Goal: Register for event/course: Register for event/course

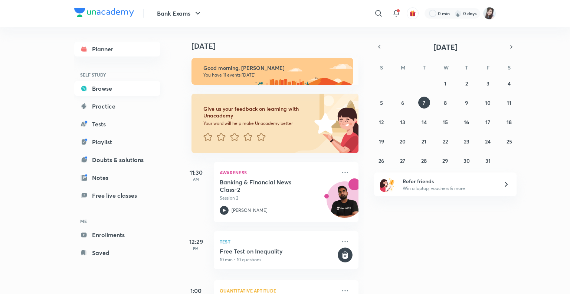
click at [91, 84] on link "Browse" at bounding box center [117, 88] width 86 height 15
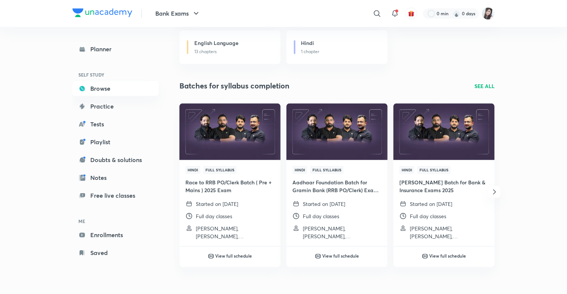
scroll to position [856, 0]
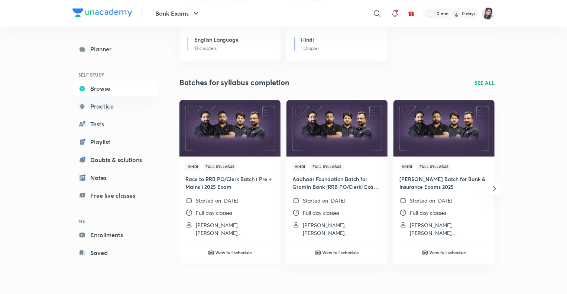
click at [214, 195] on div "Hindi Full Syllabus Race to RRB PO/Clerk Batch ( Pre + Mains ) 2025 Exam Starte…" at bounding box center [229, 199] width 101 height 86
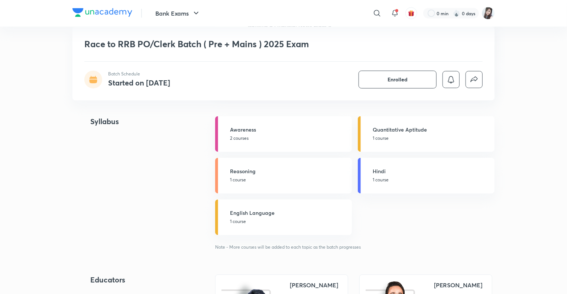
scroll to position [691, 0]
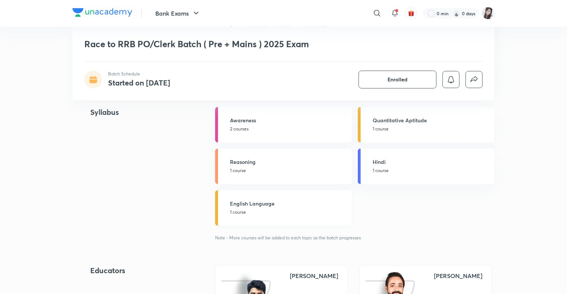
click at [244, 203] on h5 "English Language" at bounding box center [288, 204] width 117 height 8
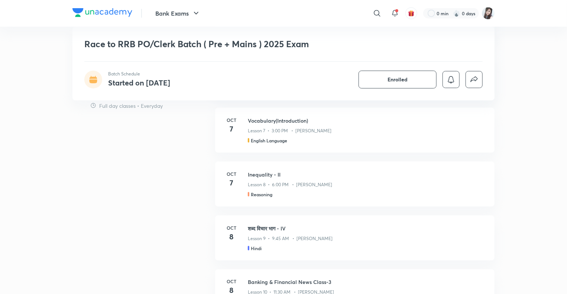
scroll to position [427, 0]
click at [258, 117] on h3 "Vocabulary(Introduction)" at bounding box center [367, 119] width 238 height 8
click at [262, 123] on div "Lesson 7 • 3:00 PM • Vishal Parihar" at bounding box center [367, 128] width 238 height 10
click at [264, 124] on div "Lesson 7 • 3:00 PM • Vishal Parihar" at bounding box center [367, 128] width 238 height 10
click at [257, 121] on h3 "Vocabulary(Introduction)" at bounding box center [367, 119] width 238 height 8
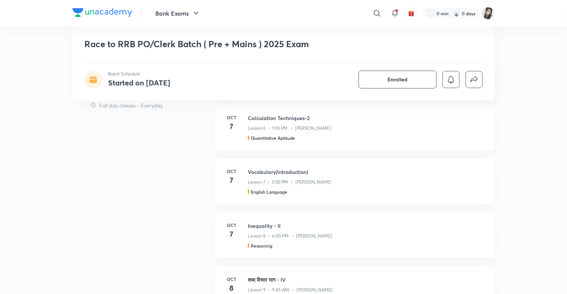
scroll to position [385, 0]
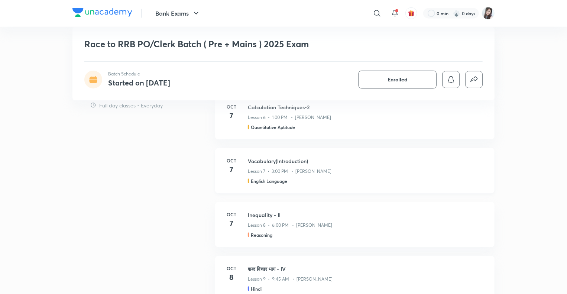
click at [275, 170] on p "Lesson 7 • 3:00 PM • Vishal Parihar" at bounding box center [290, 171] width 84 height 7
click at [231, 161] on h6 "Oct" at bounding box center [231, 160] width 15 height 7
click at [129, 244] on div "Schedule Full day classes • Everyday Oct 7 Banking & Financial News Class-2 Les…" at bounding box center [283, 214] width 422 height 349
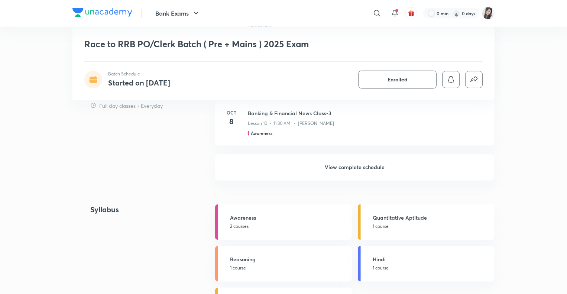
scroll to position [593, 0]
click at [346, 172] on h6 "View complete schedule" at bounding box center [354, 169] width 279 height 26
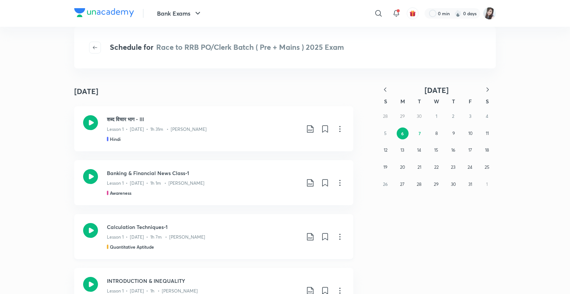
click at [339, 236] on icon at bounding box center [339, 237] width 1 height 6
click at [427, 225] on div at bounding box center [285, 147] width 570 height 294
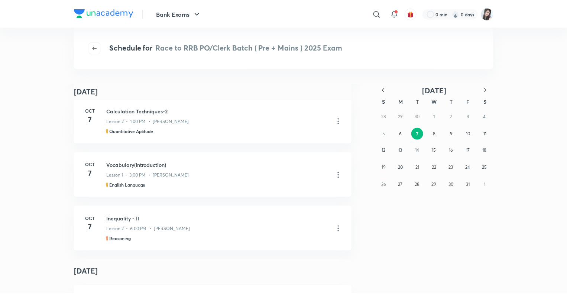
scroll to position [520, 0]
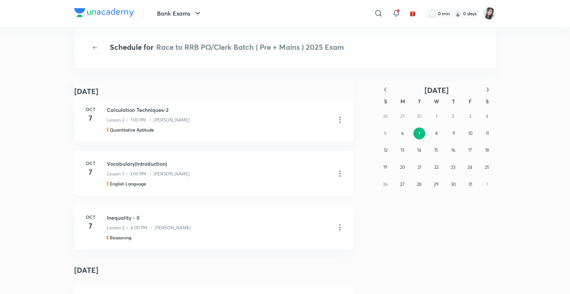
click at [339, 173] on icon at bounding box center [339, 173] width 1 height 6
click at [273, 190] on p "Go to course page" at bounding box center [284, 192] width 44 height 8
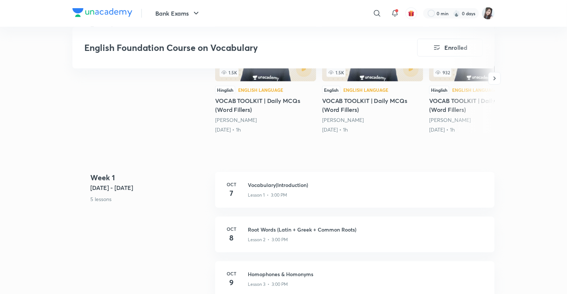
scroll to position [206, 0]
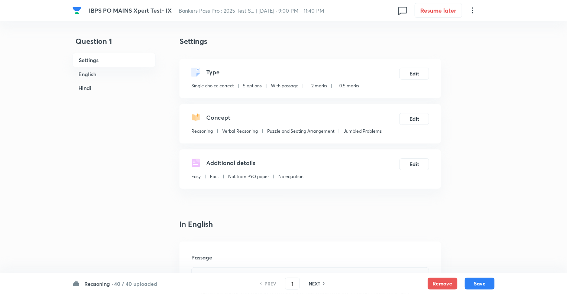
click at [89, 287] on h6 "Reasoning ·" at bounding box center [98, 284] width 29 height 8
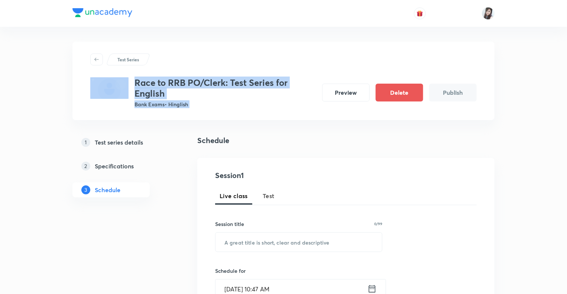
drag, startPoint x: 0, startPoint y: 0, endPoint x: 559, endPoint y: 62, distance: 562.2
click at [559, 62] on div "Test Series Race to RRB PO/Clerk: Test Series for English Bank Exams • Hinglish…" at bounding box center [283, 291] width 567 height 583
click at [542, 77] on div "Test Series Race to RRB PO/Clerk: Test Series for English Bank Exams • Hinglish…" at bounding box center [283, 291] width 567 height 583
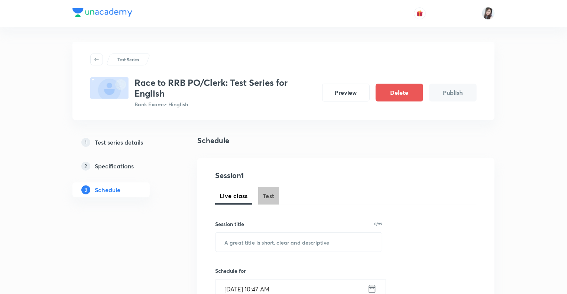
click at [265, 195] on span "Test" at bounding box center [268, 195] width 12 height 9
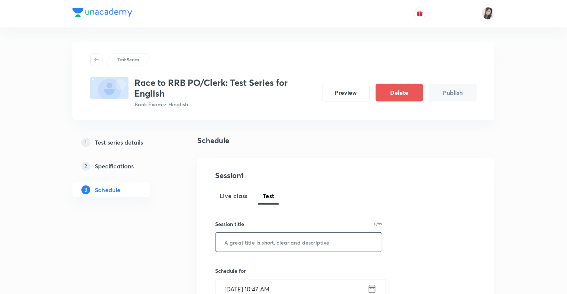
click at [242, 242] on input "text" at bounding box center [298, 241] width 166 height 19
click at [241, 242] on input "7th" at bounding box center [298, 241] width 166 height 19
type input "7"
type input "Vocabulary (Introduction)"
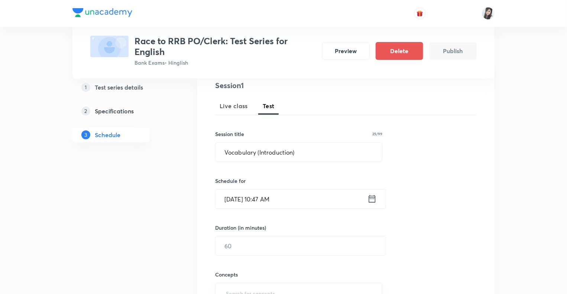
scroll to position [163, 0]
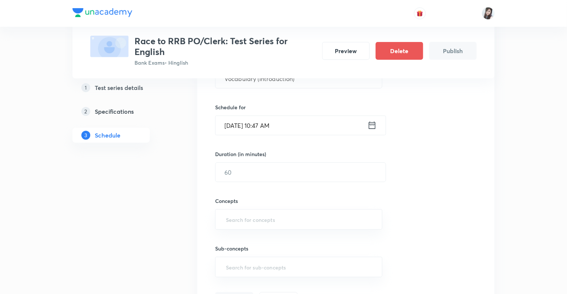
click at [371, 124] on icon at bounding box center [371, 125] width 9 height 10
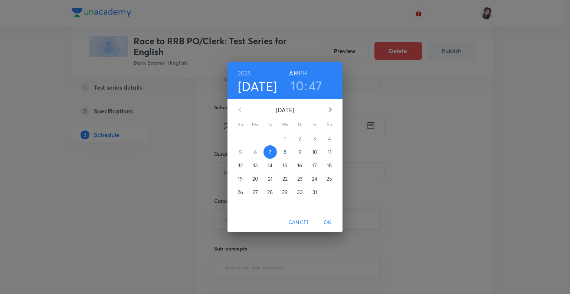
click at [294, 81] on h3 "10" at bounding box center [297, 86] width 13 height 16
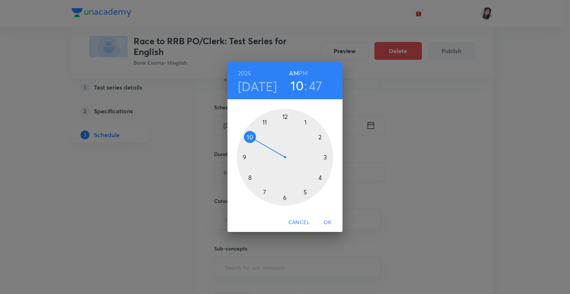
click at [320, 178] on div at bounding box center [285, 157] width 97 height 97
click at [305, 71] on h6 "PM" at bounding box center [303, 73] width 9 height 10
click at [286, 198] on div at bounding box center [285, 157] width 97 height 97
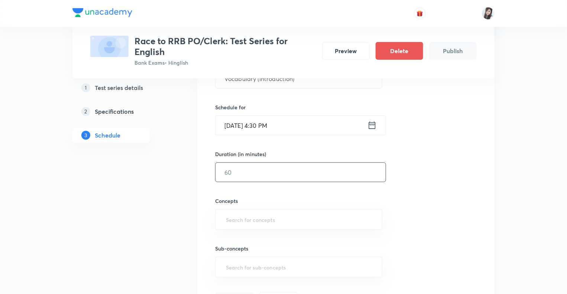
click at [237, 169] on input "text" at bounding box center [300, 172] width 170 height 19
type input "10"
click at [235, 218] on input "text" at bounding box center [298, 219] width 149 height 14
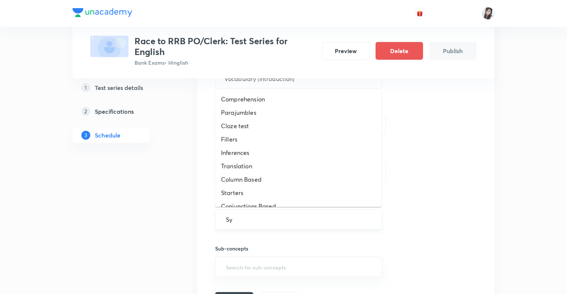
type input "Syn"
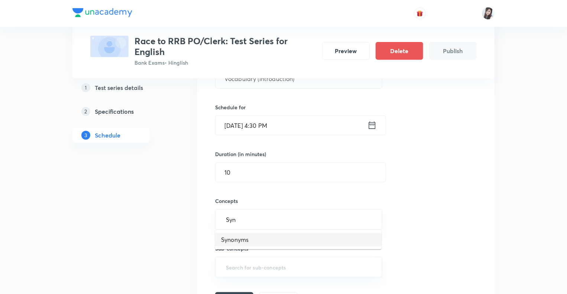
click at [233, 239] on li "Synonyms" at bounding box center [298, 239] width 166 height 13
type input "Ant"
click at [235, 239] on li "Antonyms" at bounding box center [298, 242] width 166 height 13
click at [151, 235] on div "1 Test series details 2 Specifications 3 Schedule" at bounding box center [122, 213] width 101 height 485
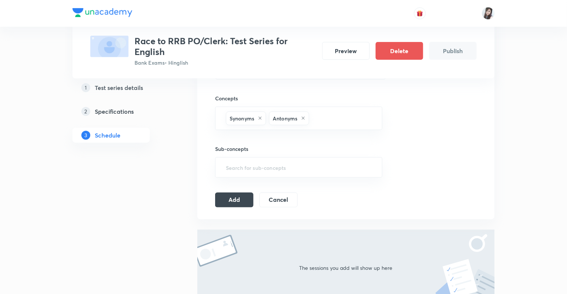
scroll to position [297, 0]
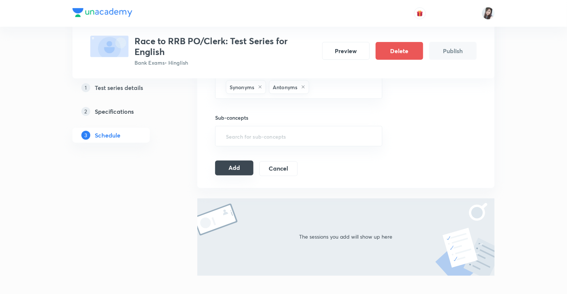
click at [239, 163] on button "Add" at bounding box center [234, 167] width 38 height 15
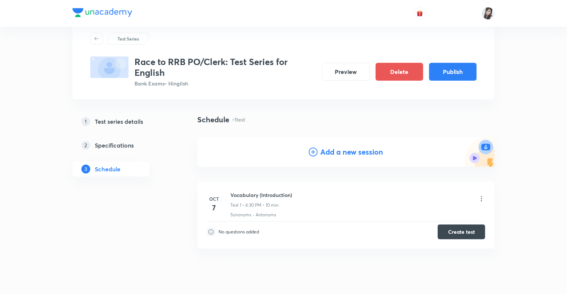
scroll to position [0, 0]
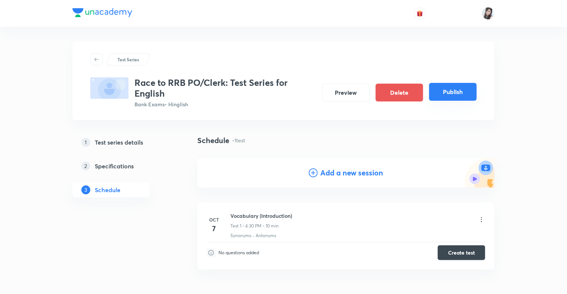
click at [456, 91] on button "Publish" at bounding box center [453, 92] width 48 height 18
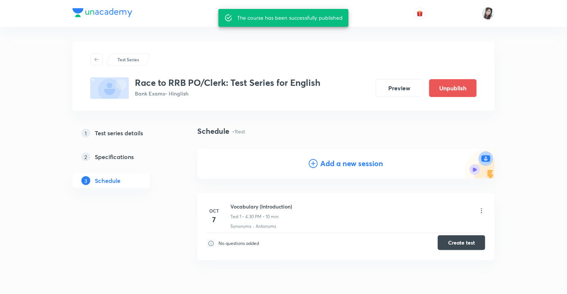
click at [454, 245] on button "Create test" at bounding box center [461, 242] width 48 height 15
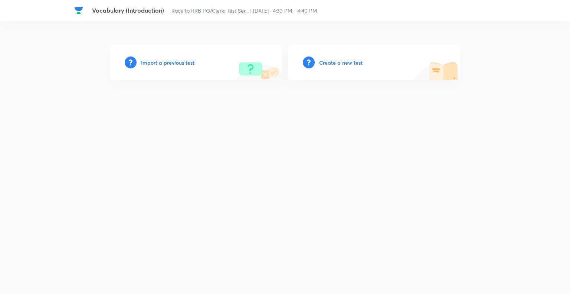
click at [146, 62] on h6 "Import a previous test" at bounding box center [167, 63] width 53 height 8
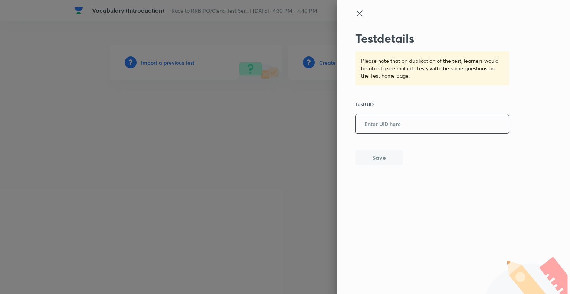
click at [395, 122] on input "text" at bounding box center [432, 124] width 153 height 18
paste input "ILTH81GBGS"
type input "ILTH81GBGS"
click at [379, 157] on button "Save" at bounding box center [379, 156] width 48 height 15
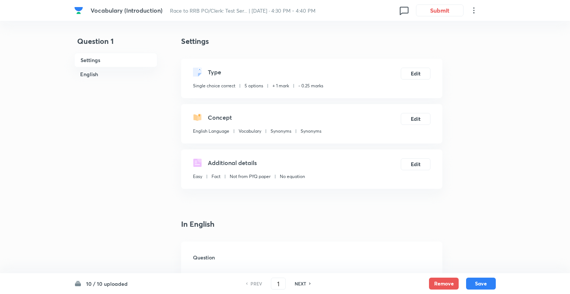
checkbox input "true"
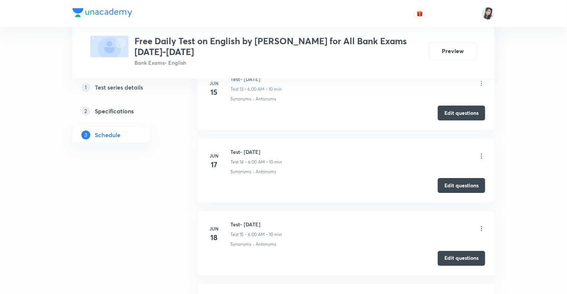
scroll to position [1389, 0]
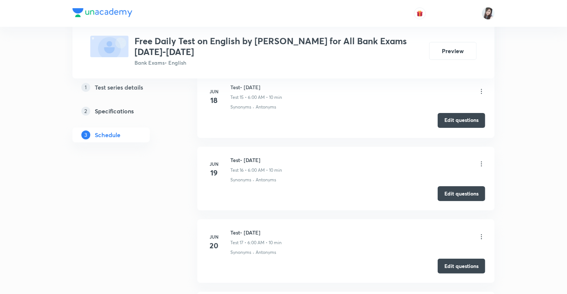
click at [453, 117] on button "Edit questions" at bounding box center [461, 120] width 48 height 15
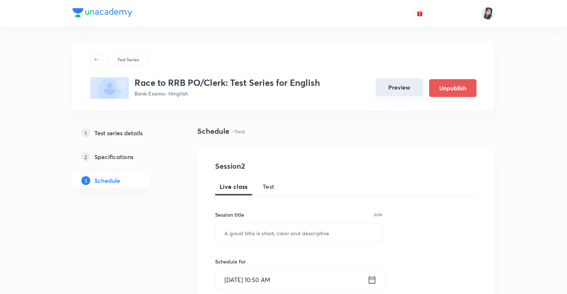
click at [395, 84] on button "Preview" at bounding box center [399, 87] width 48 height 18
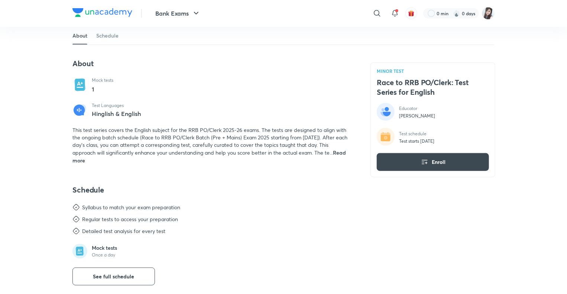
scroll to position [238, 0]
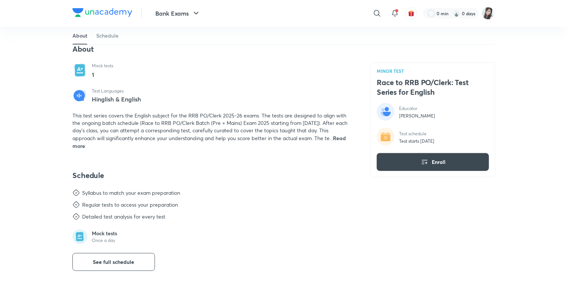
click at [340, 138] on span "Read more" at bounding box center [208, 141] width 273 height 15
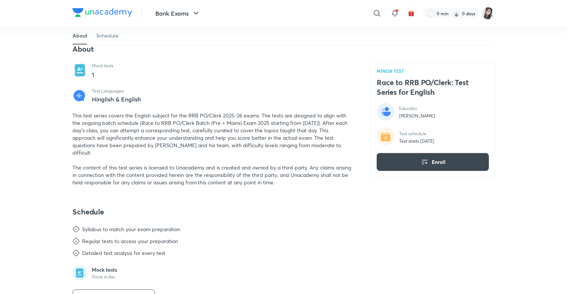
click at [35, 190] on div "Bank Exams ​ 0 min 0 days MINOR TEST Race to RRB PO/Clerk: Test Series for Engl…" at bounding box center [283, 165] width 567 height 807
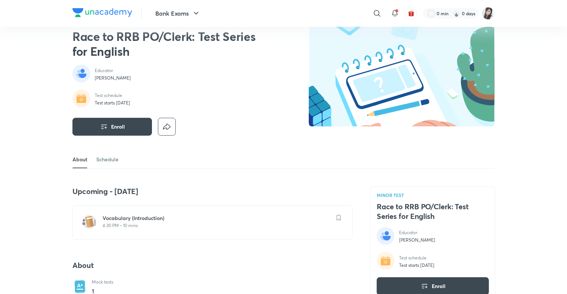
scroll to position [0, 0]
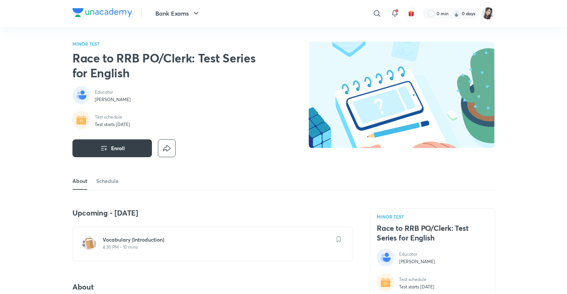
click at [117, 150] on span "Enroll" at bounding box center [118, 147] width 14 height 7
